Goal: Task Accomplishment & Management: Use online tool/utility

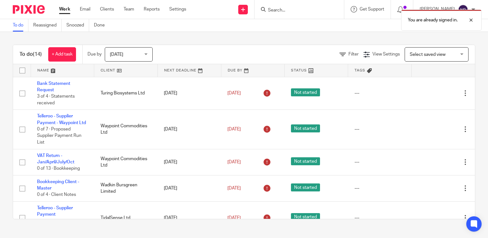
click at [49, 72] on link at bounding box center [62, 70] width 63 height 13
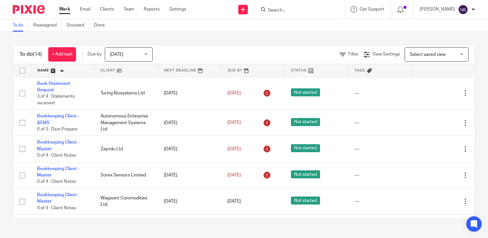
click at [48, 72] on link at bounding box center [62, 70] width 63 height 13
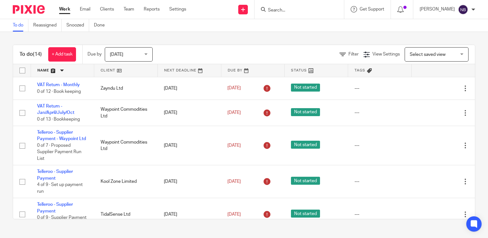
click at [292, 5] on form at bounding box center [301, 9] width 68 height 8
click at [292, 9] on input "Search" at bounding box center [296, 11] width 58 height 6
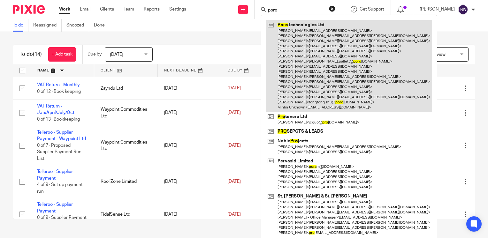
type input "poro"
click at [315, 47] on link at bounding box center [349, 66] width 166 height 92
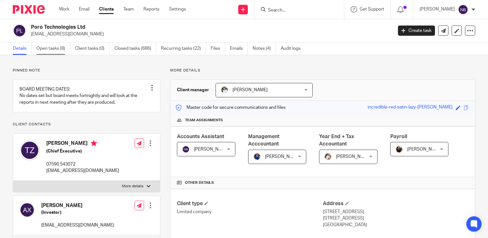
click at [55, 50] on link "Open tasks (8)" at bounding box center [53, 48] width 34 height 12
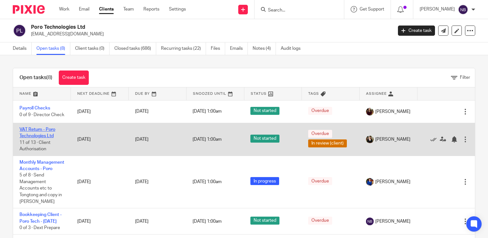
click at [41, 135] on link "VAT Return - Poro Technologies Ltd" at bounding box center [37, 132] width 36 height 11
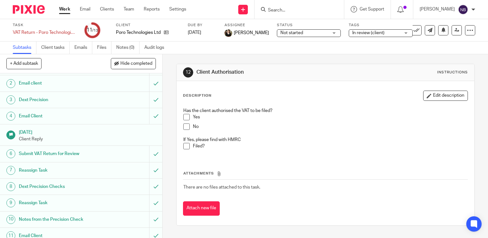
scroll to position [10, 0]
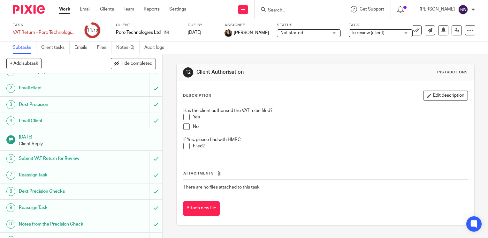
click at [63, 8] on link "Work" at bounding box center [64, 9] width 11 height 6
